Goal: Task Accomplishment & Management: Use online tool/utility

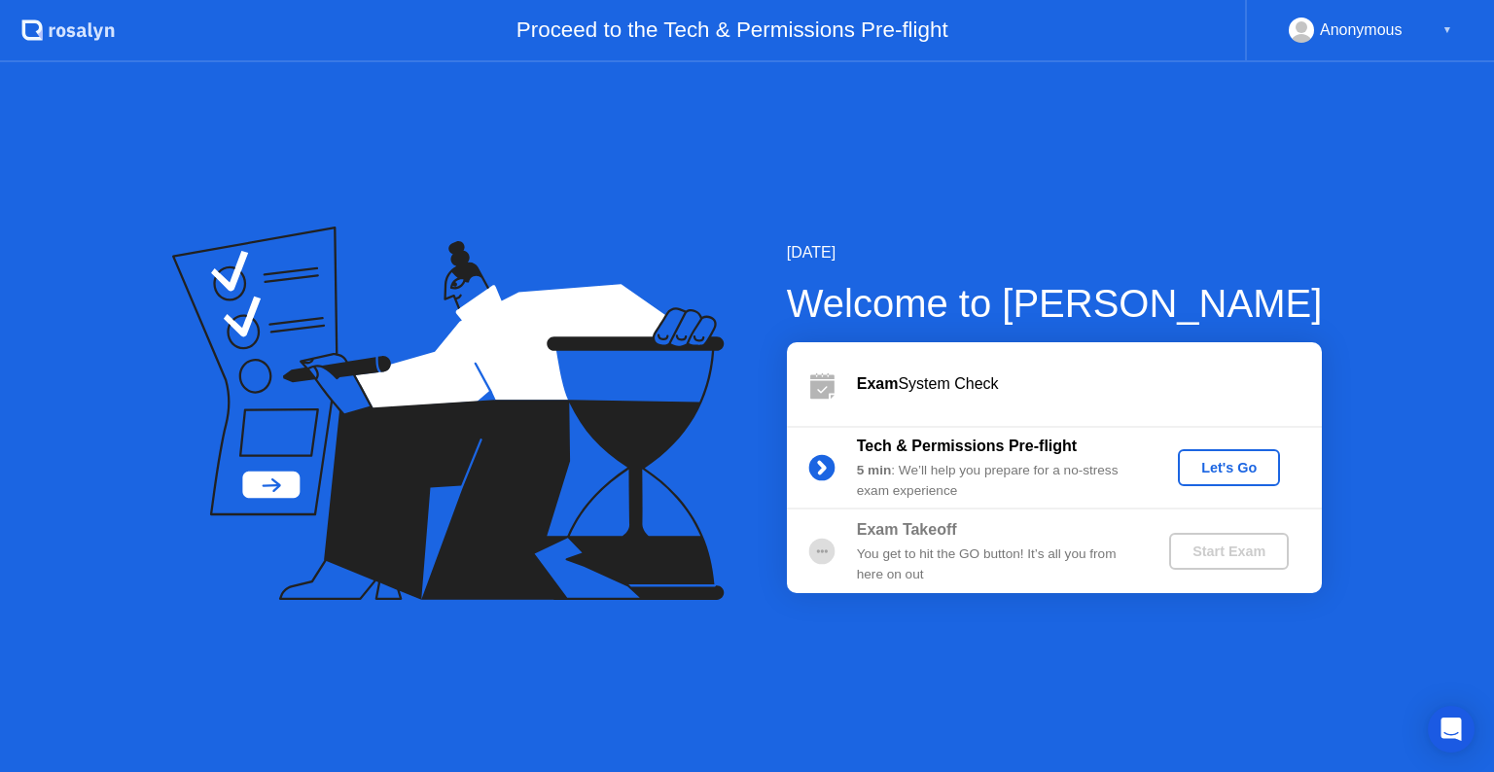
click at [1220, 473] on div "Let's Go" at bounding box center [1228, 468] width 87 height 16
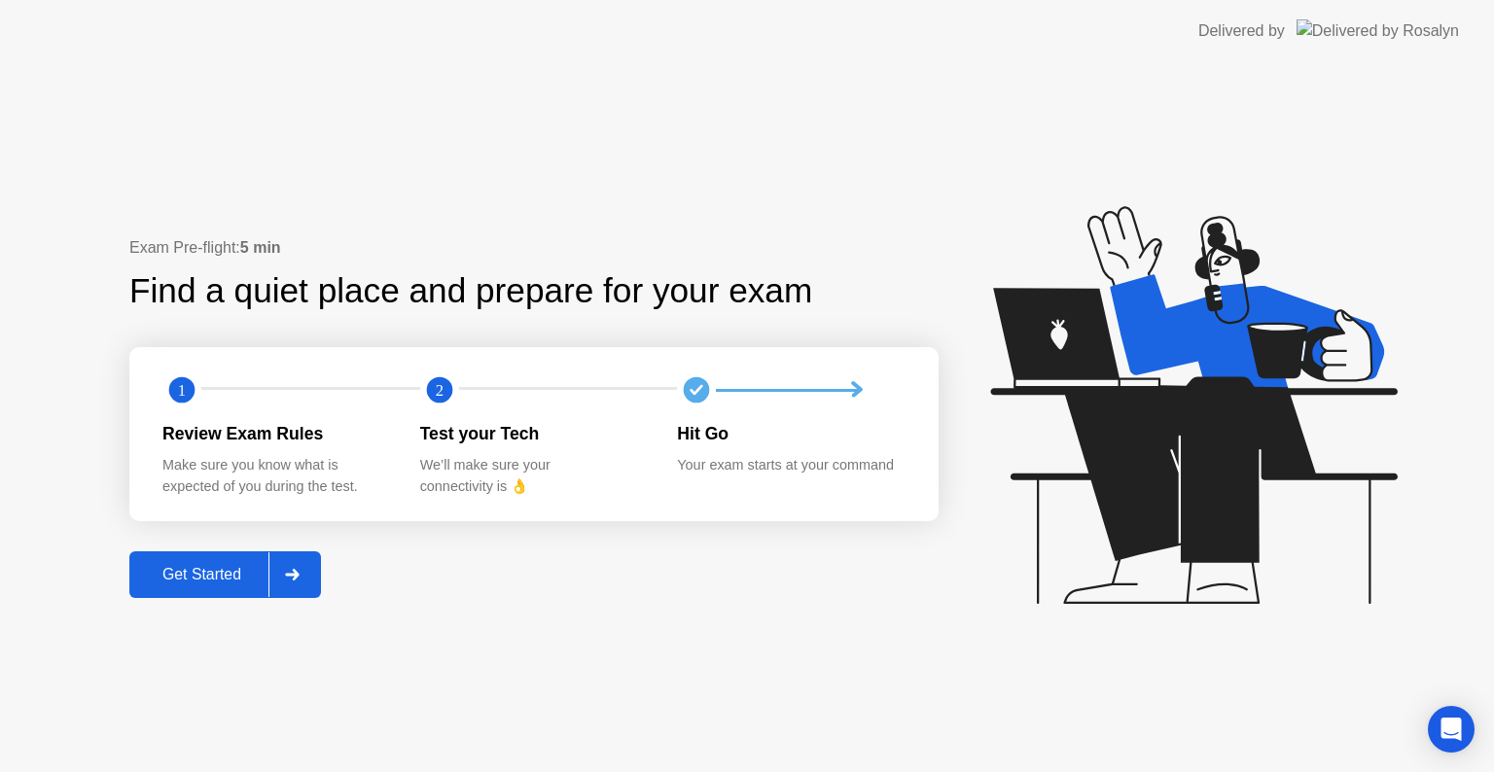
click at [229, 567] on div "Get Started" at bounding box center [201, 575] width 133 height 18
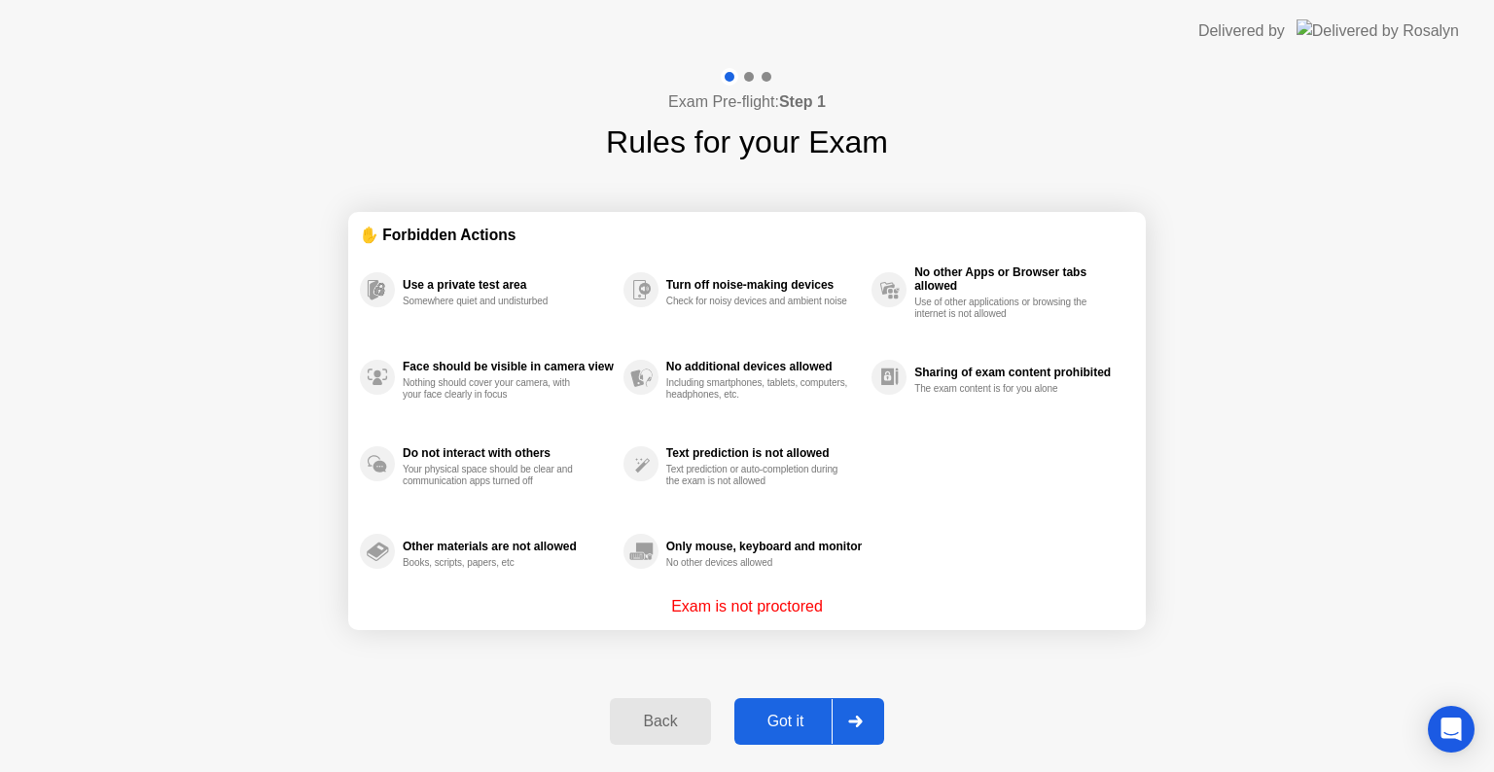
click at [769, 716] on div "Got it" at bounding box center [785, 722] width 91 height 18
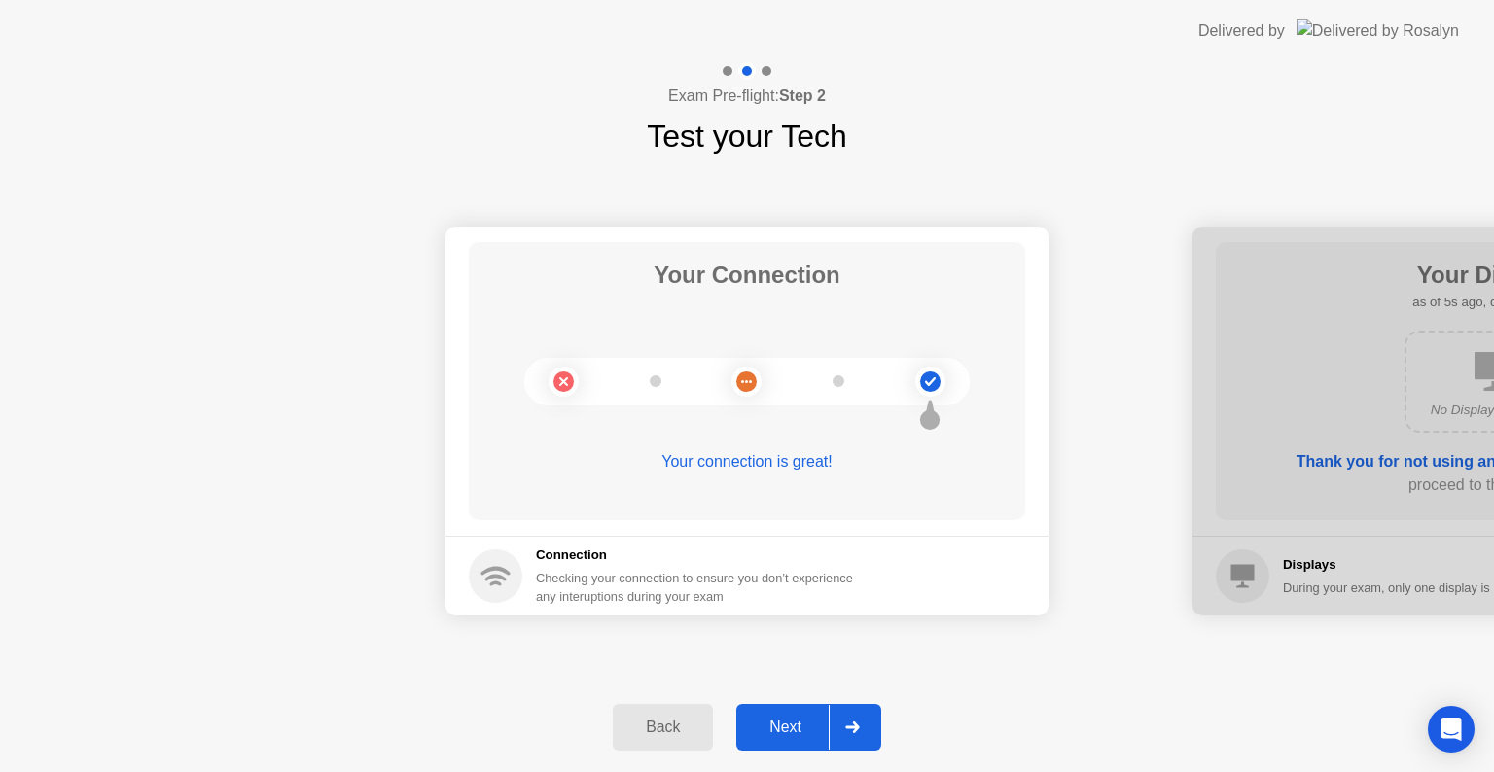
click at [791, 728] on div "Next" at bounding box center [785, 728] width 87 height 18
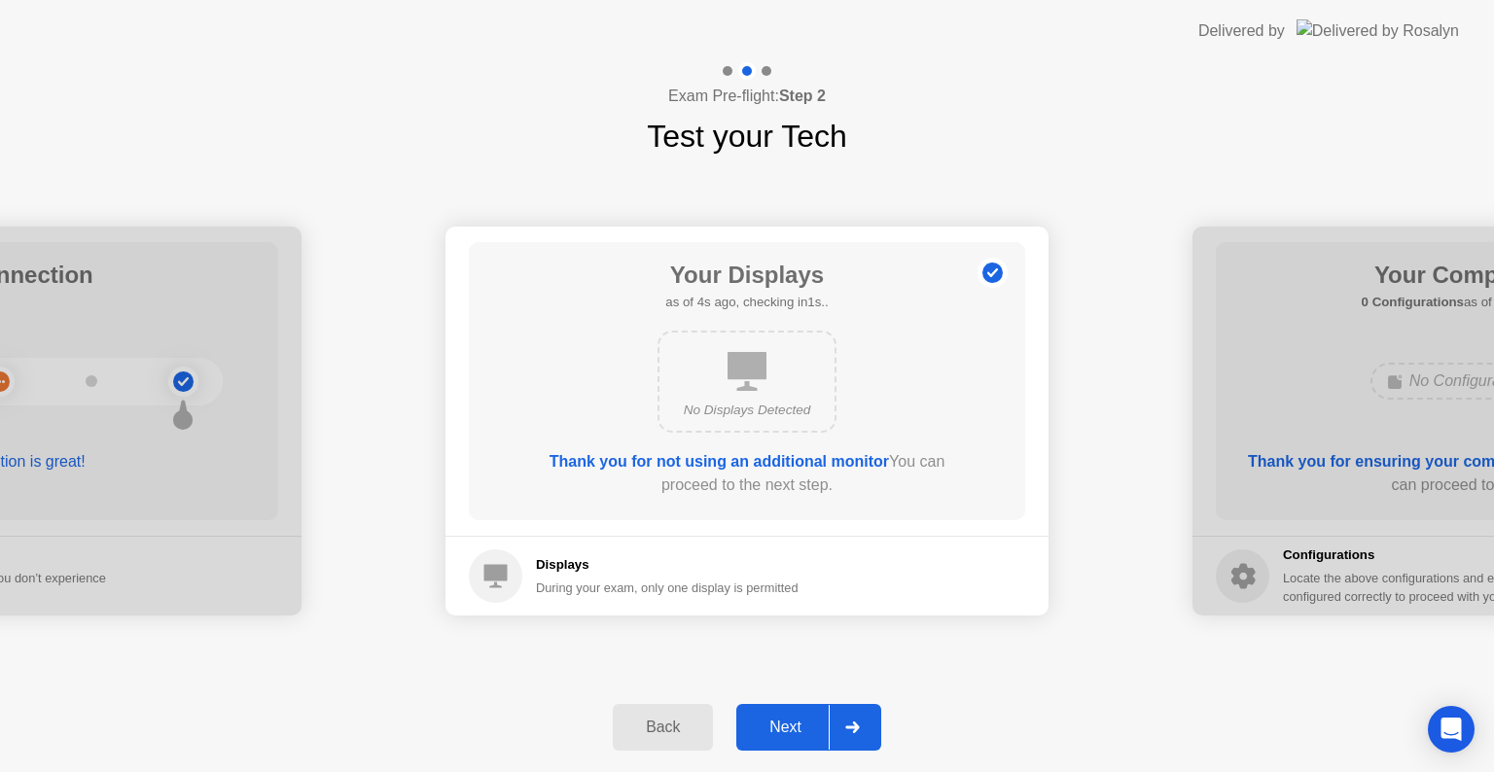
click at [791, 728] on div "Next" at bounding box center [785, 728] width 87 height 18
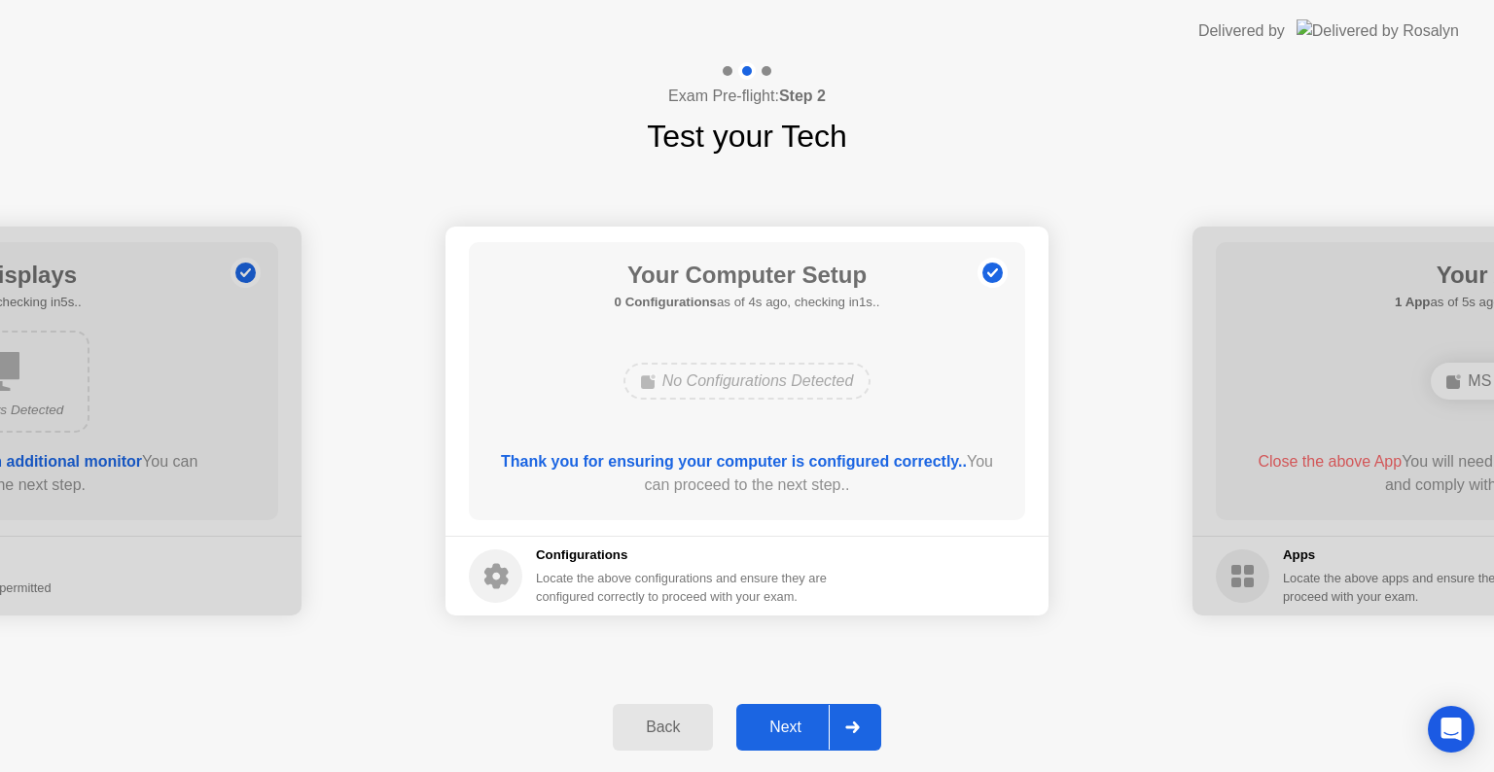
click at [770, 711] on button "Next" at bounding box center [808, 727] width 145 height 47
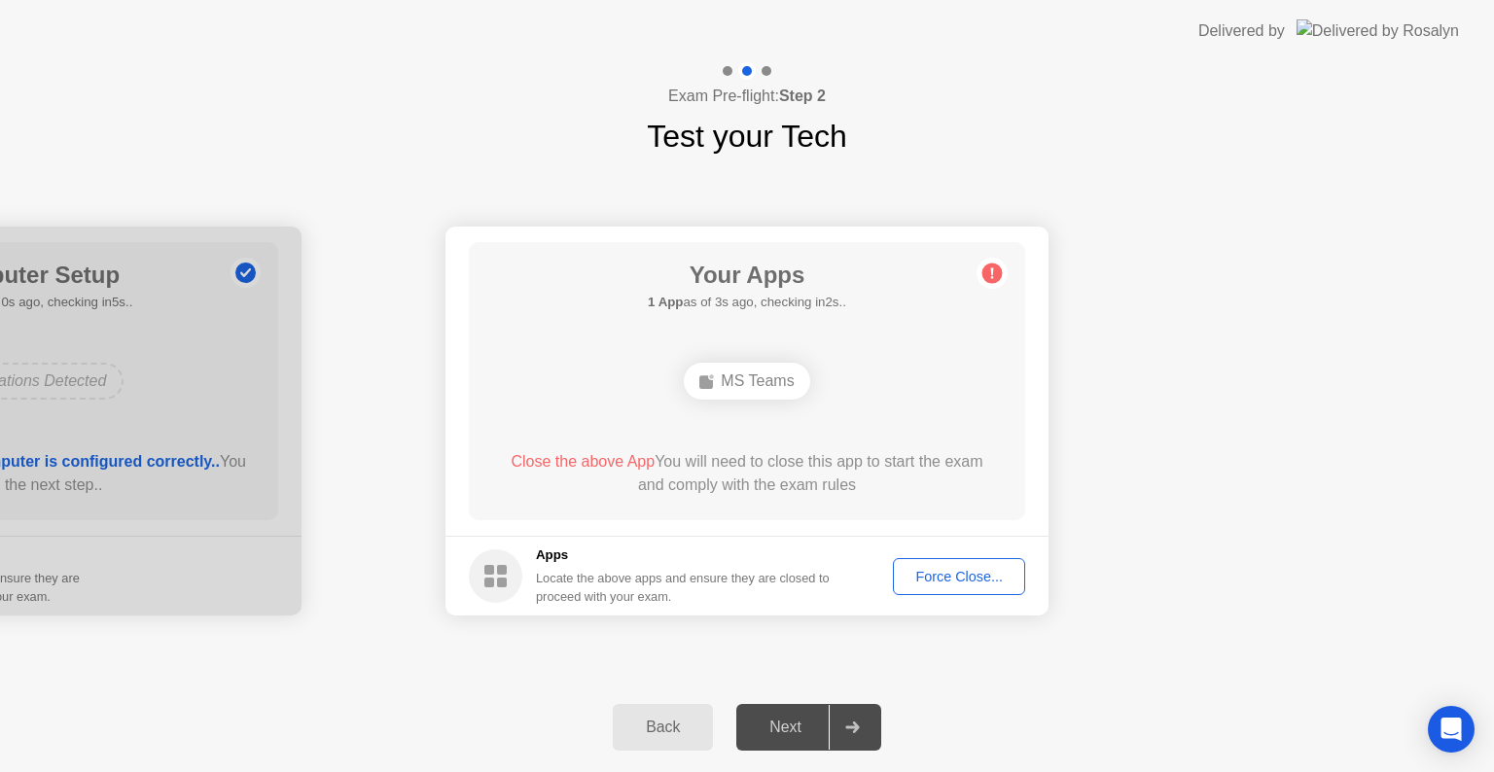
click at [940, 576] on div "Force Close..." at bounding box center [959, 577] width 119 height 16
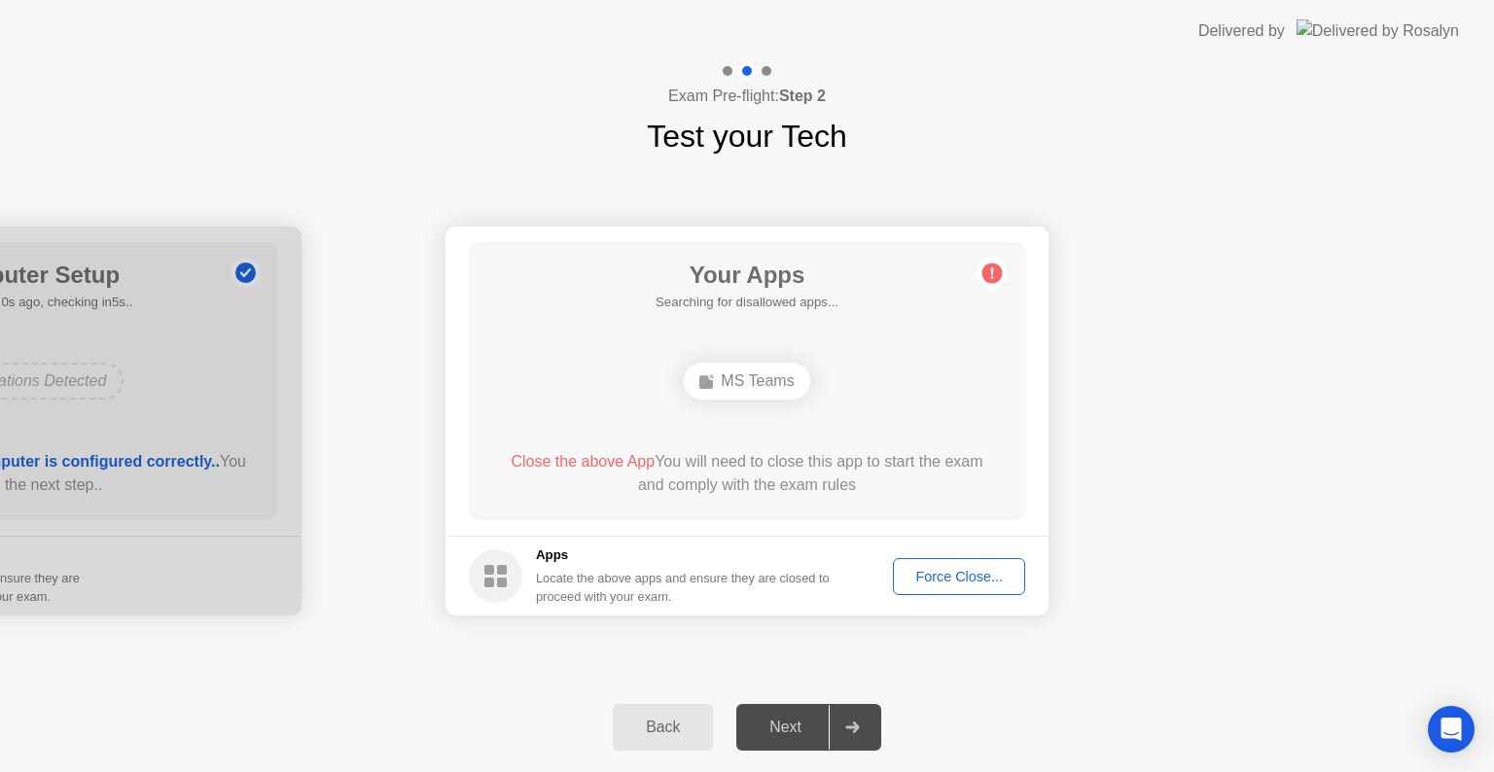
click at [770, 386] on div "MS Teams" at bounding box center [746, 381] width 125 height 37
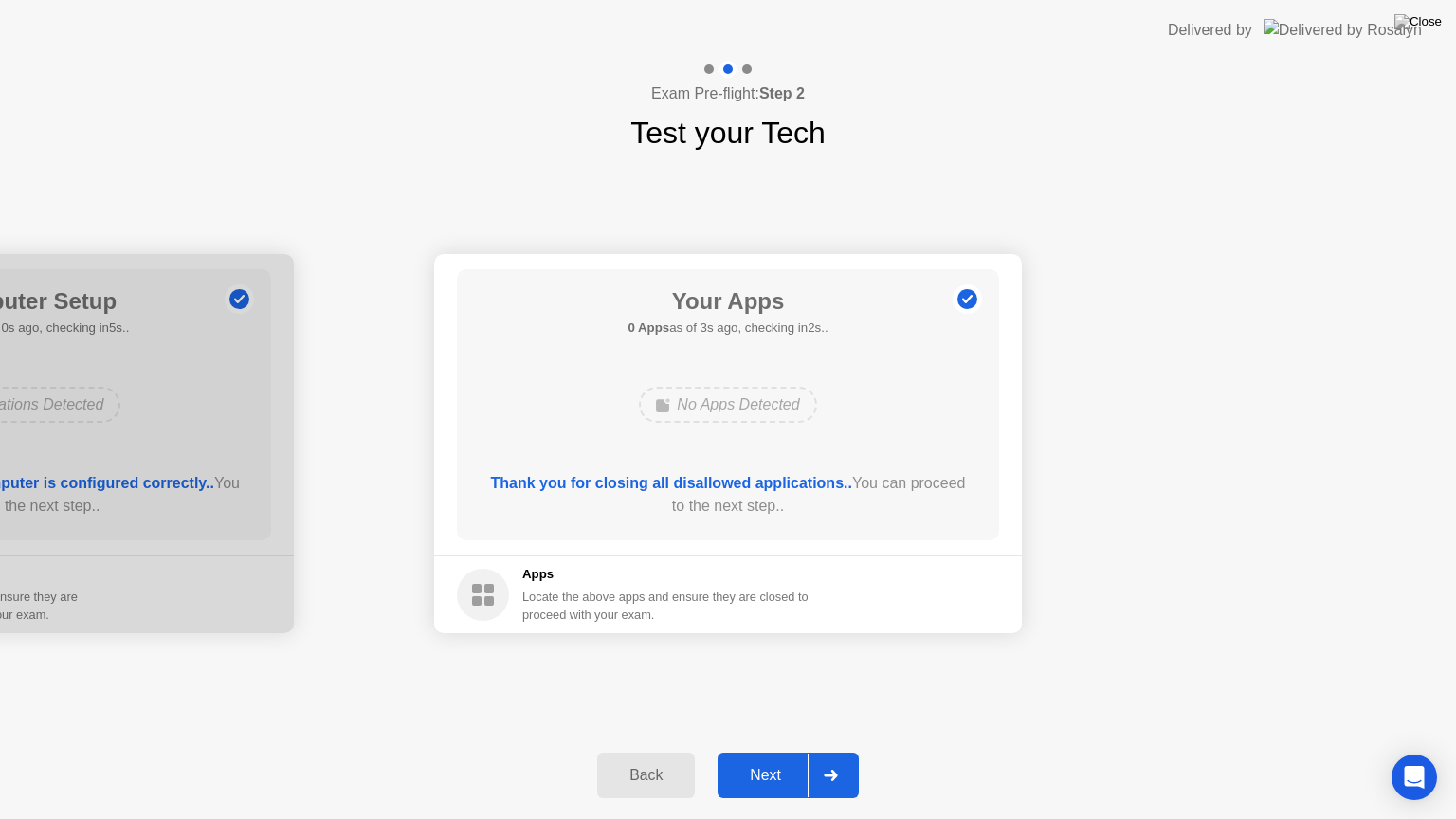
click at [778, 752] on div "Next" at bounding box center [765, 776] width 85 height 18
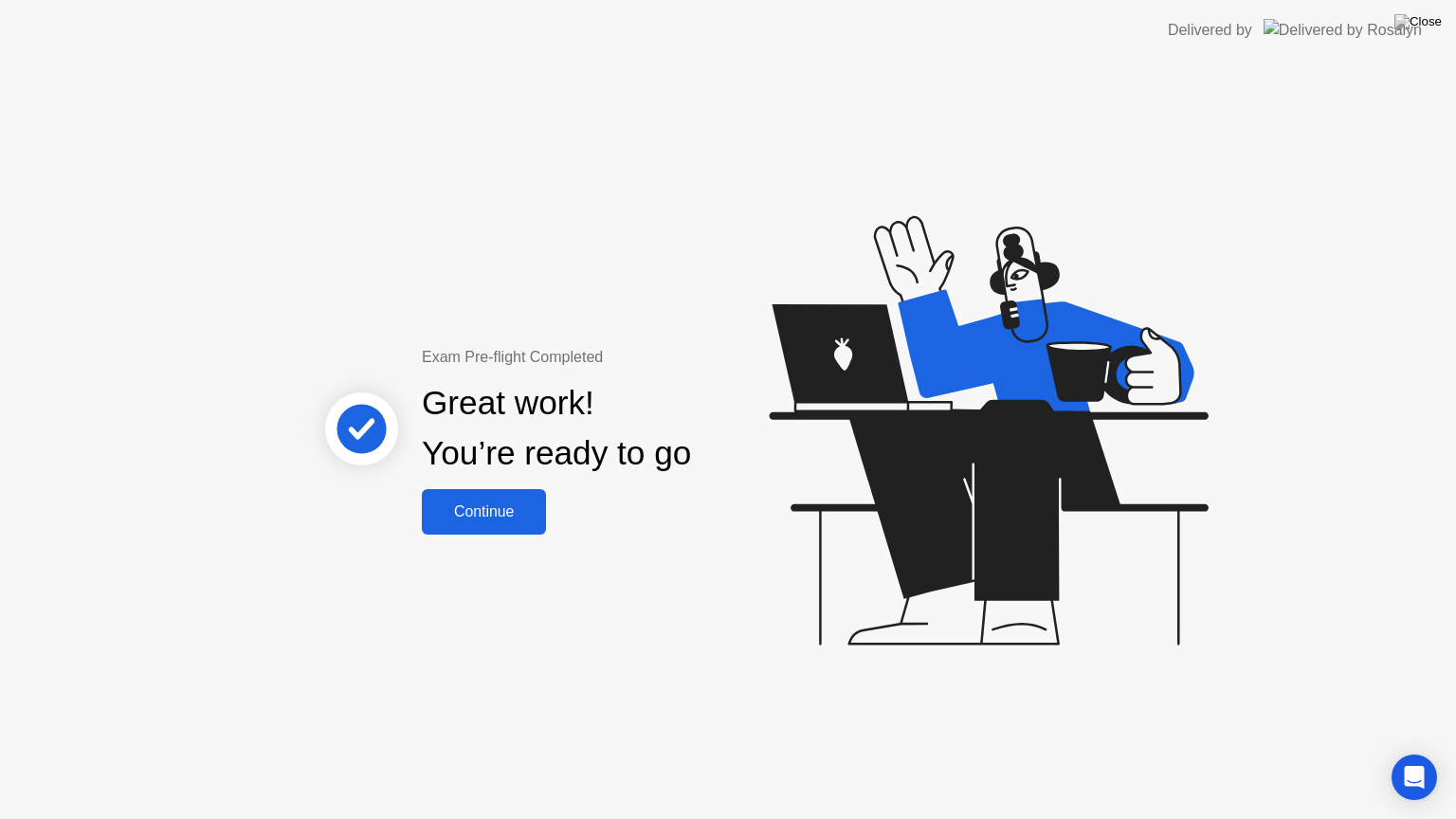
click at [477, 499] on button "Continue" at bounding box center [483, 512] width 124 height 46
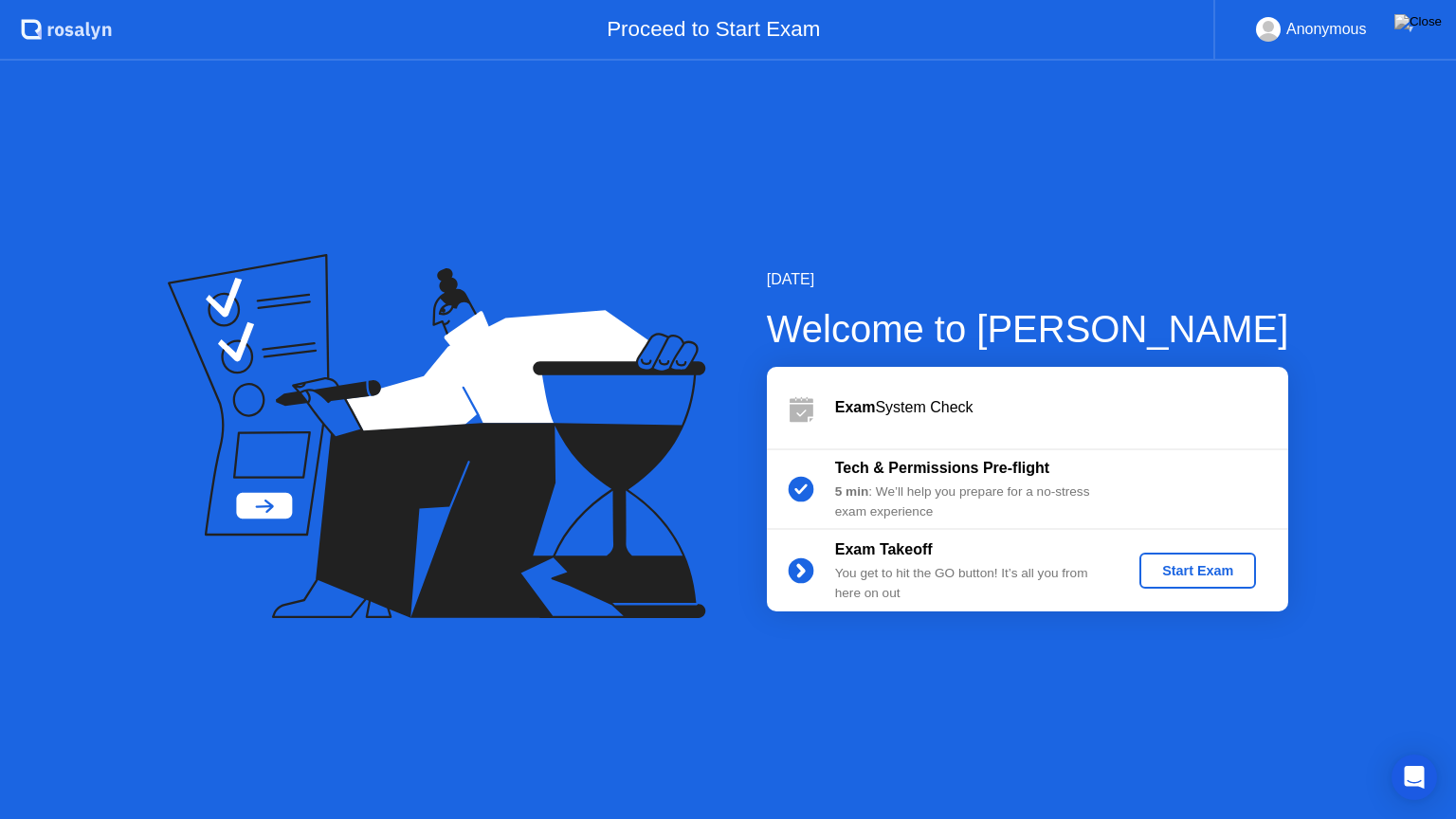
click at [1151, 690] on div "[DATE] Welcome to [PERSON_NAME] Exam System Check Tech & Permissions Pre-flight…" at bounding box center [728, 440] width 1456 height 759
click at [951, 502] on div "5 min : We’ll help you prepare for a no-stress exam experience" at bounding box center [972, 502] width 273 height 39
click at [873, 576] on div "You get to hit the GO button! It’s all you from here on out" at bounding box center [972, 584] width 273 height 39
click at [801, 576] on circle at bounding box center [800, 571] width 25 height 25
click at [792, 413] on icon at bounding box center [801, 412] width 23 height 18
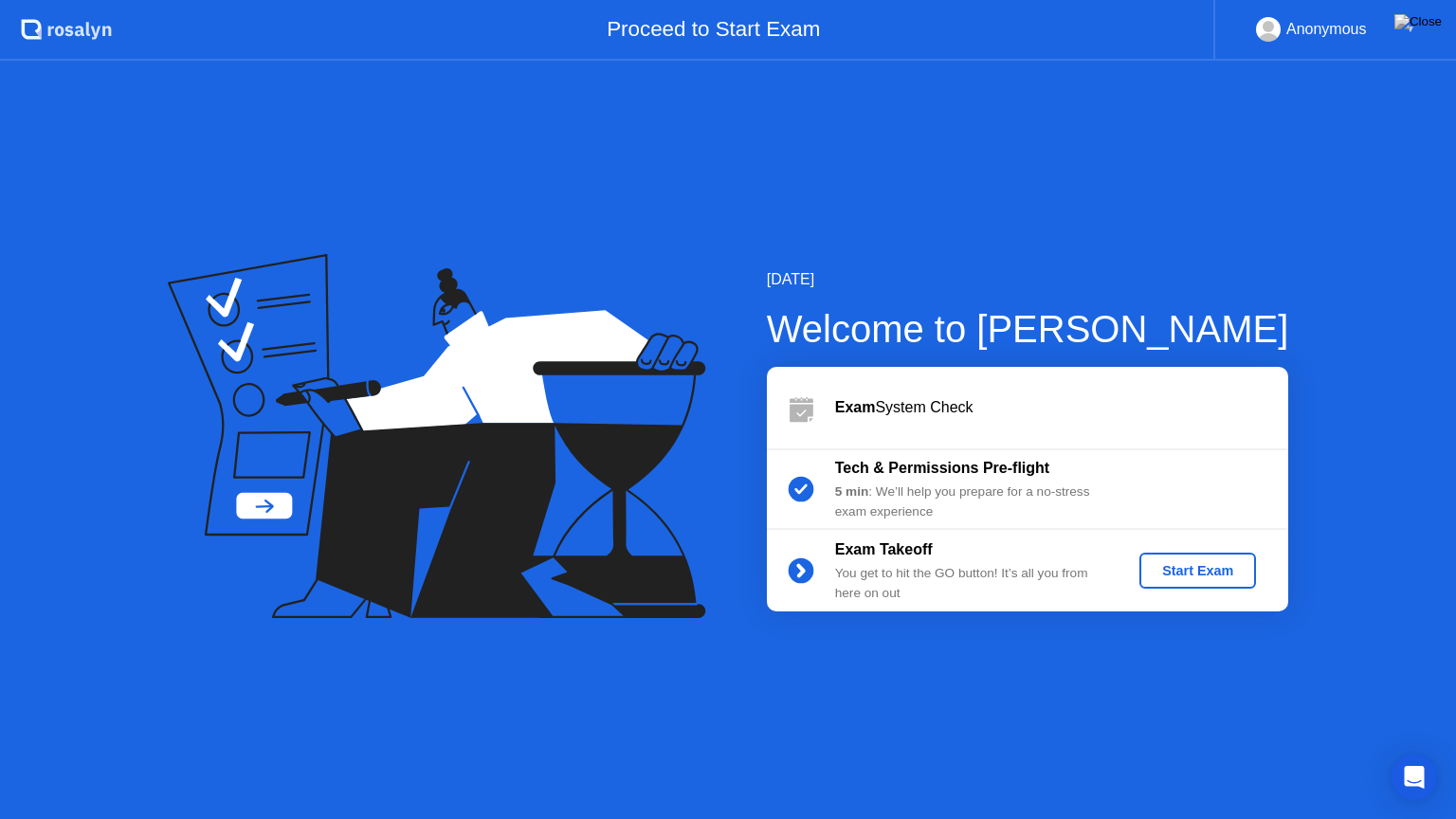
click at [924, 496] on div "5 min : We’ll help you prepare for a no-stress exam experience" at bounding box center [972, 502] width 273 height 39
click at [872, 576] on div "You get to hit the GO button! It’s all you from here on out" at bounding box center [972, 584] width 273 height 39
drag, startPoint x: 1115, startPoint y: 230, endPoint x: 443, endPoint y: 375, distance: 687.5
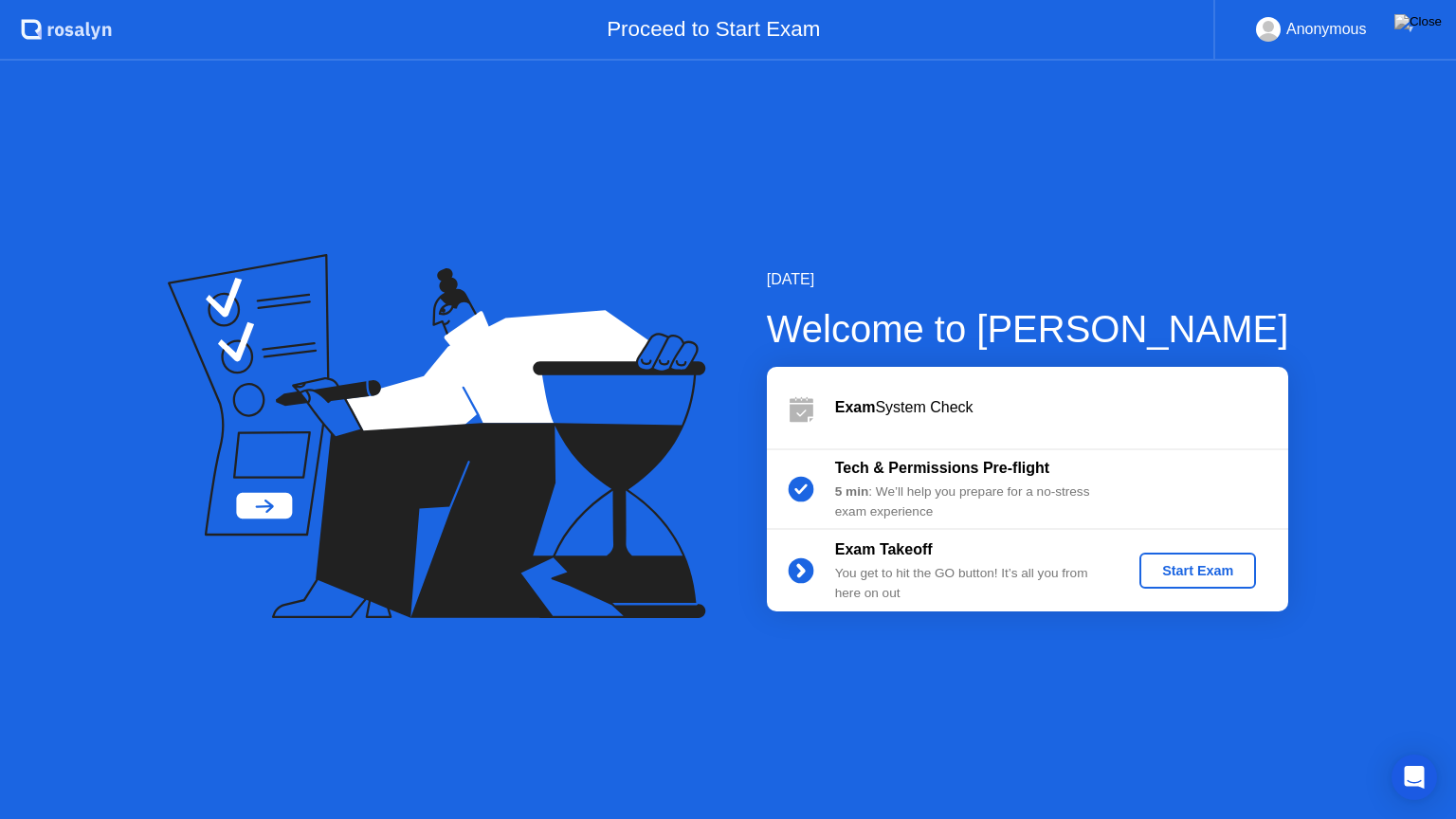
click at [443, 375] on div "[DATE] Welcome to [PERSON_NAME] Exam System Check Tech & Permissions Pre-flight…" at bounding box center [728, 440] width 1456 height 759
drag, startPoint x: 168, startPoint y: 332, endPoint x: 500, endPoint y: 687, distance: 486.1
click at [500, 687] on div "[DATE] Welcome to [PERSON_NAME] Exam System Check Tech & Permissions Pre-flight…" at bounding box center [728, 440] width 1456 height 759
click at [263, 508] on icon at bounding box center [427, 398] width 443 height 241
click at [982, 554] on div "Exam Takeoff" at bounding box center [972, 549] width 273 height 22
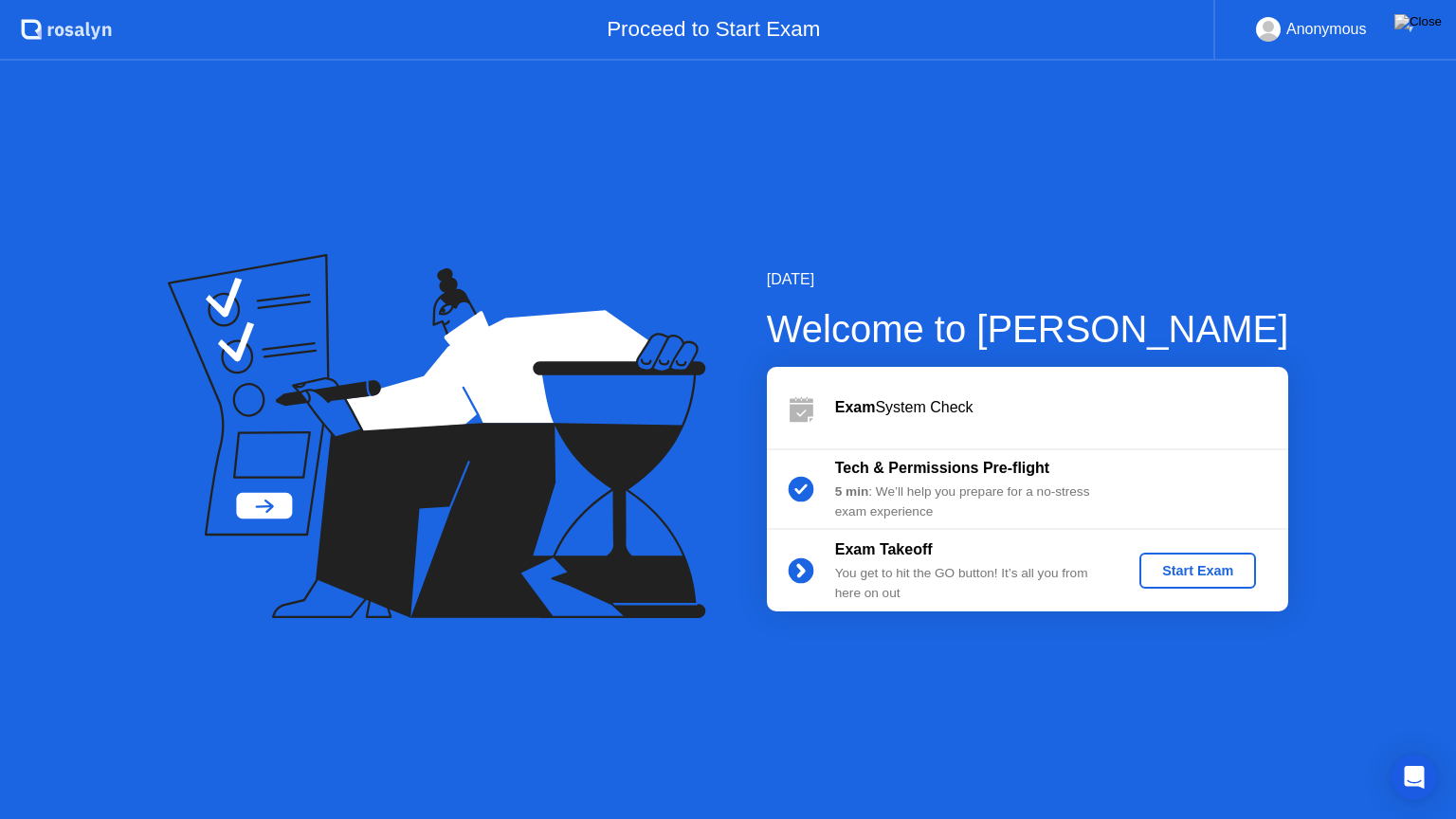
click at [1202, 572] on div "Start Exam" at bounding box center [1198, 571] width 101 height 16
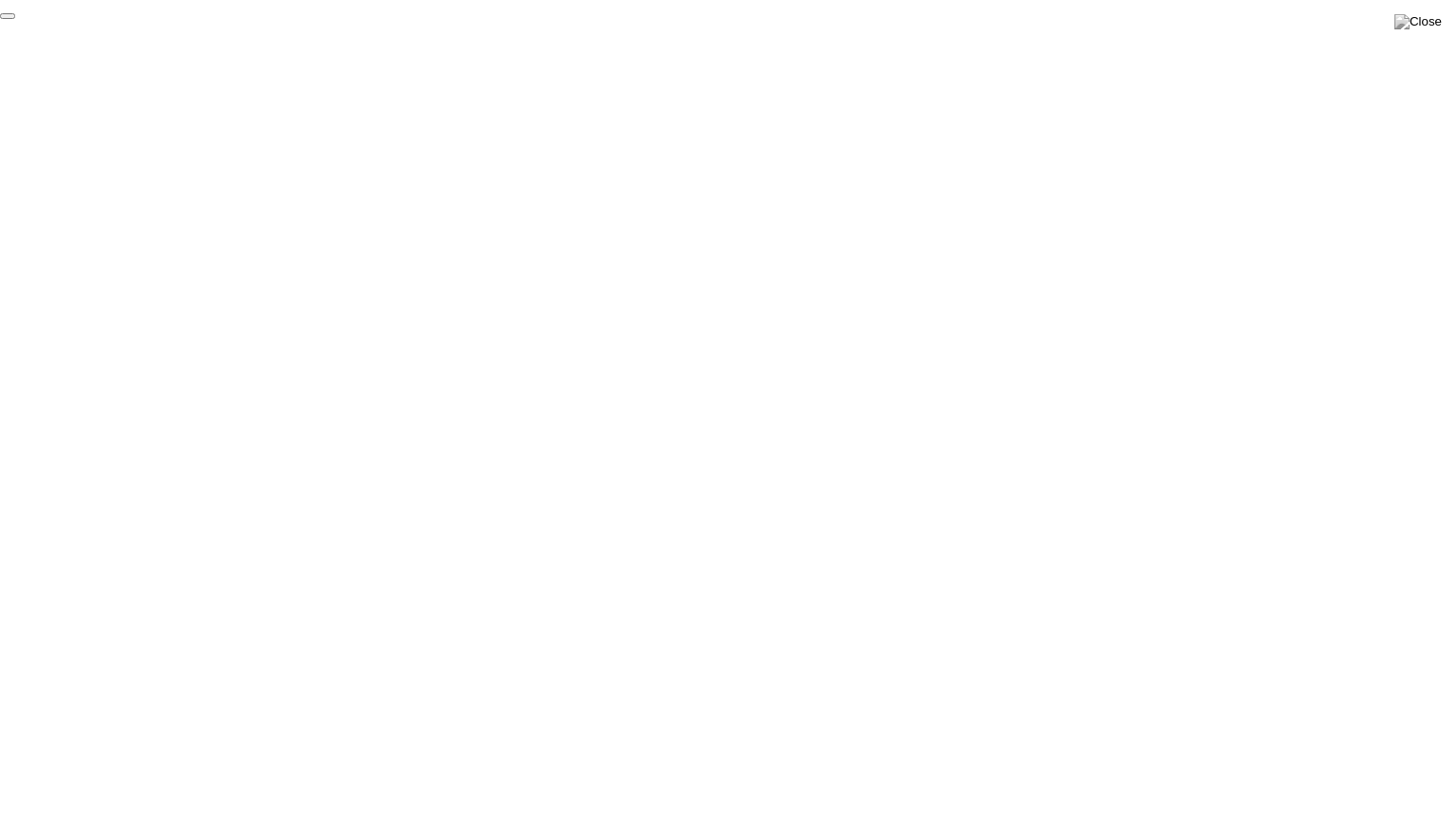
click div "End Proctoring Session"
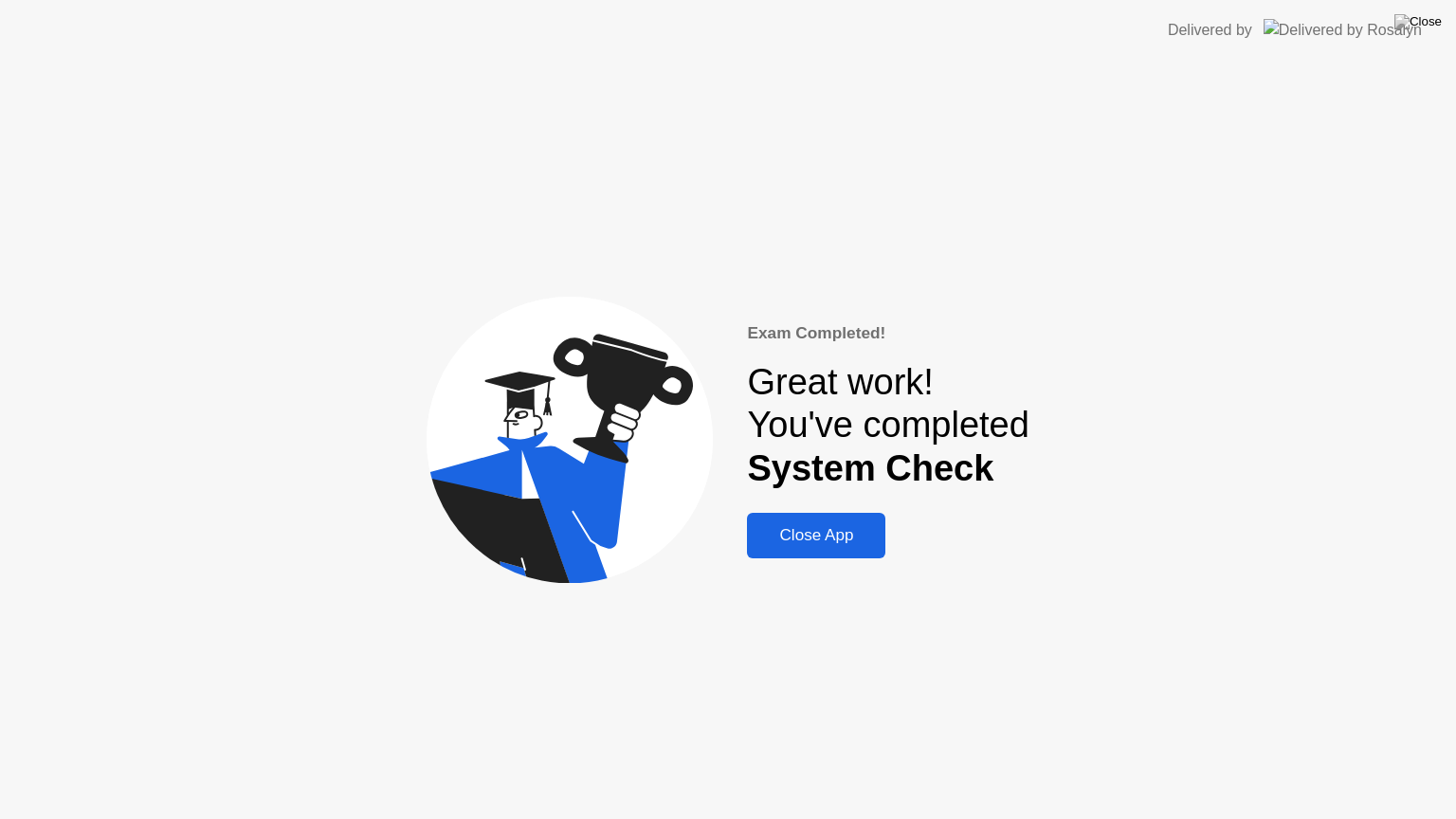
click at [813, 554] on button "Close App" at bounding box center [816, 535] width 138 height 46
